Goal: Check status: Check status

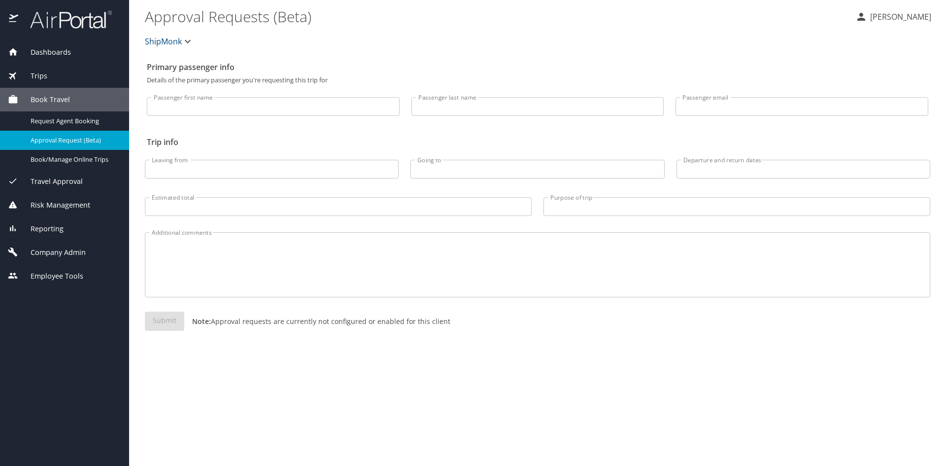
click at [35, 76] on span "Trips" at bounding box center [32, 75] width 29 height 11
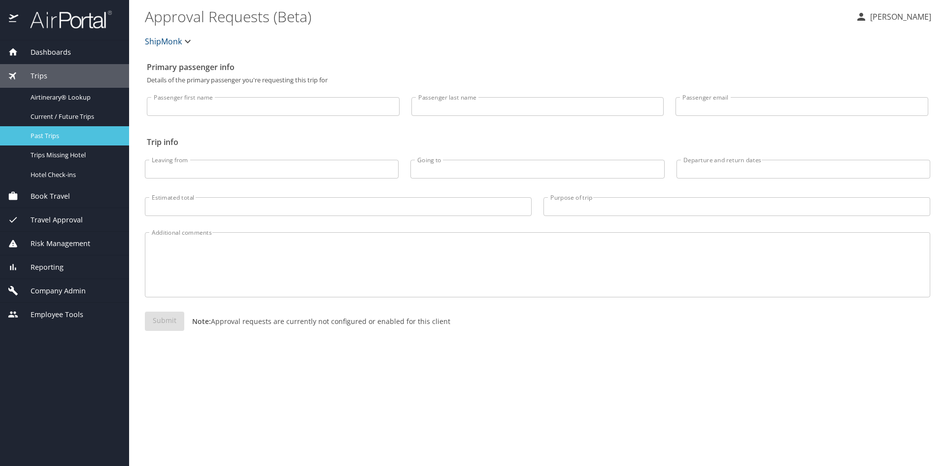
click at [49, 137] on span "Past Trips" at bounding box center [74, 135] width 87 height 9
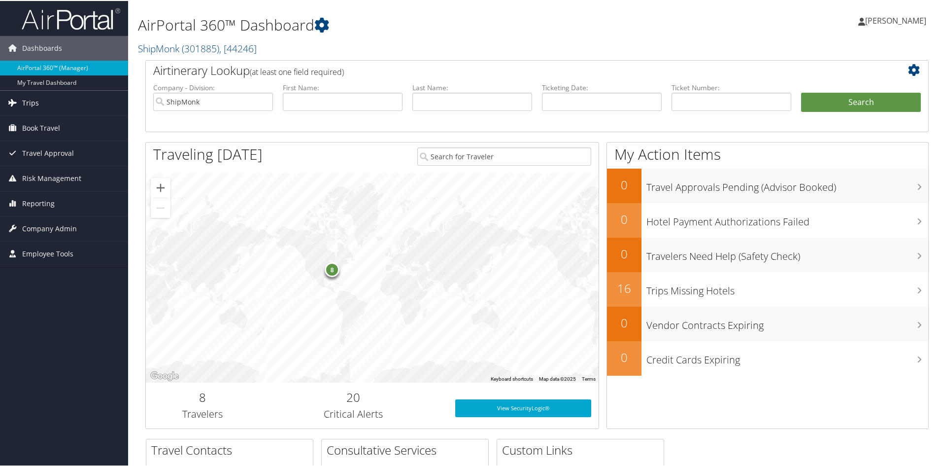
click at [33, 94] on span "Trips" at bounding box center [30, 102] width 17 height 25
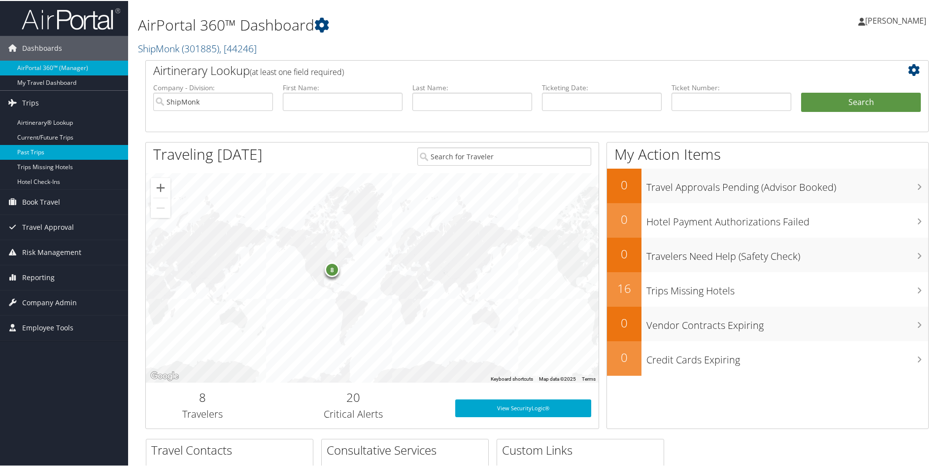
click at [26, 155] on link "Past Trips" at bounding box center [64, 151] width 128 height 15
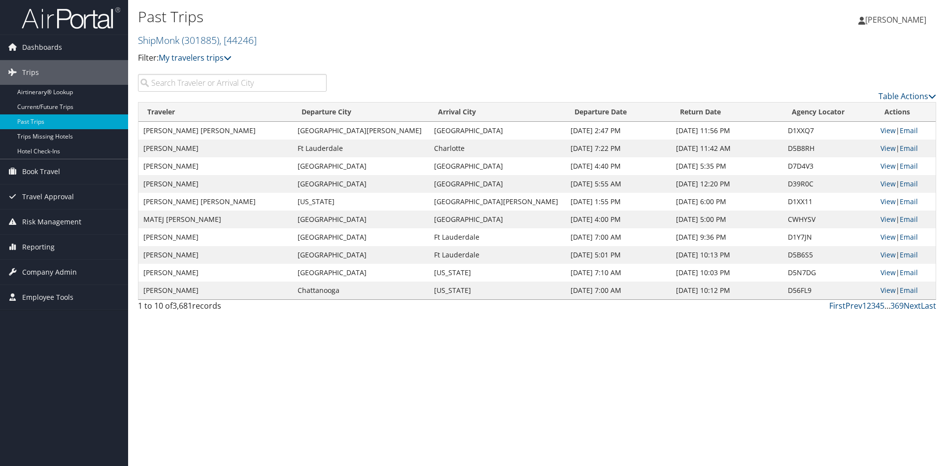
click at [173, 86] on input "search" at bounding box center [232, 83] width 189 height 18
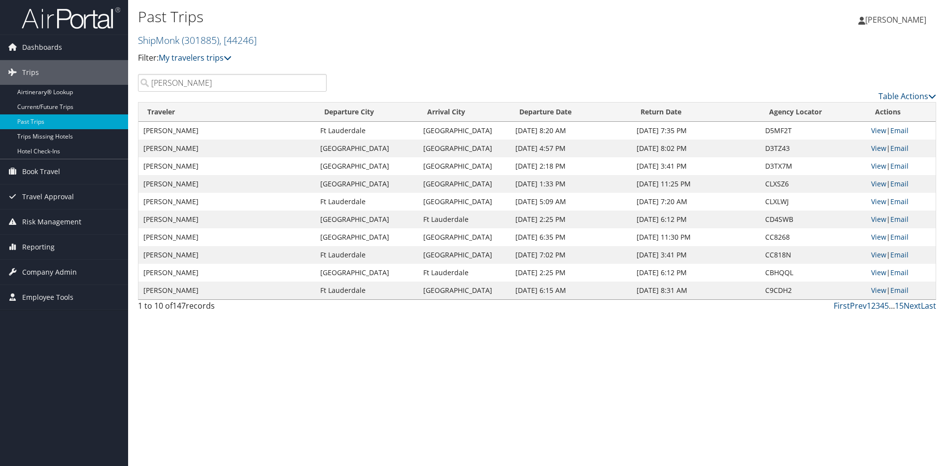
type input "[PERSON_NAME]"
click at [574, 165] on td "[DATE] 2:18 PM" at bounding box center [571, 166] width 121 height 18
click at [608, 165] on td "[DATE] 2:18 PM" at bounding box center [571, 166] width 121 height 18
click at [578, 170] on td "[DATE] 2:18 PM" at bounding box center [571, 166] width 121 height 18
click at [877, 145] on link "View" at bounding box center [879, 147] width 15 height 9
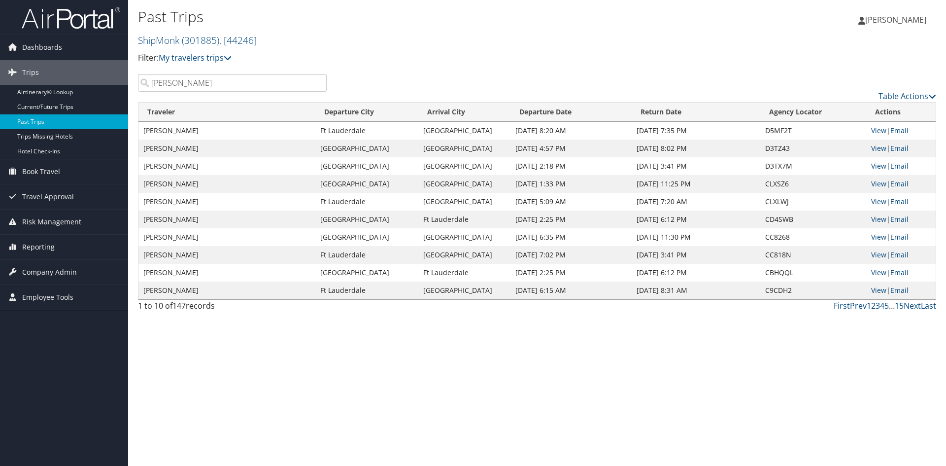
click at [448, 166] on td "[GEOGRAPHIC_DATA]" at bounding box center [465, 166] width 92 height 18
click at [334, 169] on td "[GEOGRAPHIC_DATA]" at bounding box center [366, 166] width 103 height 18
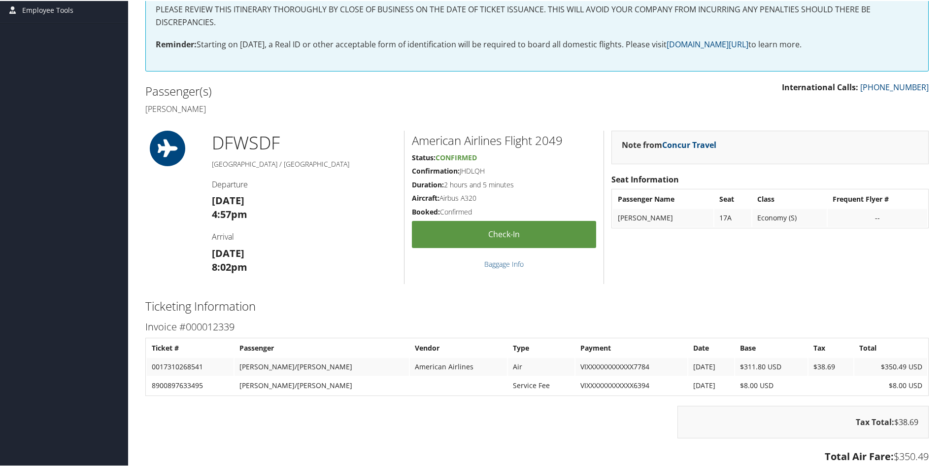
scroll to position [197, 0]
